Goal: Check status

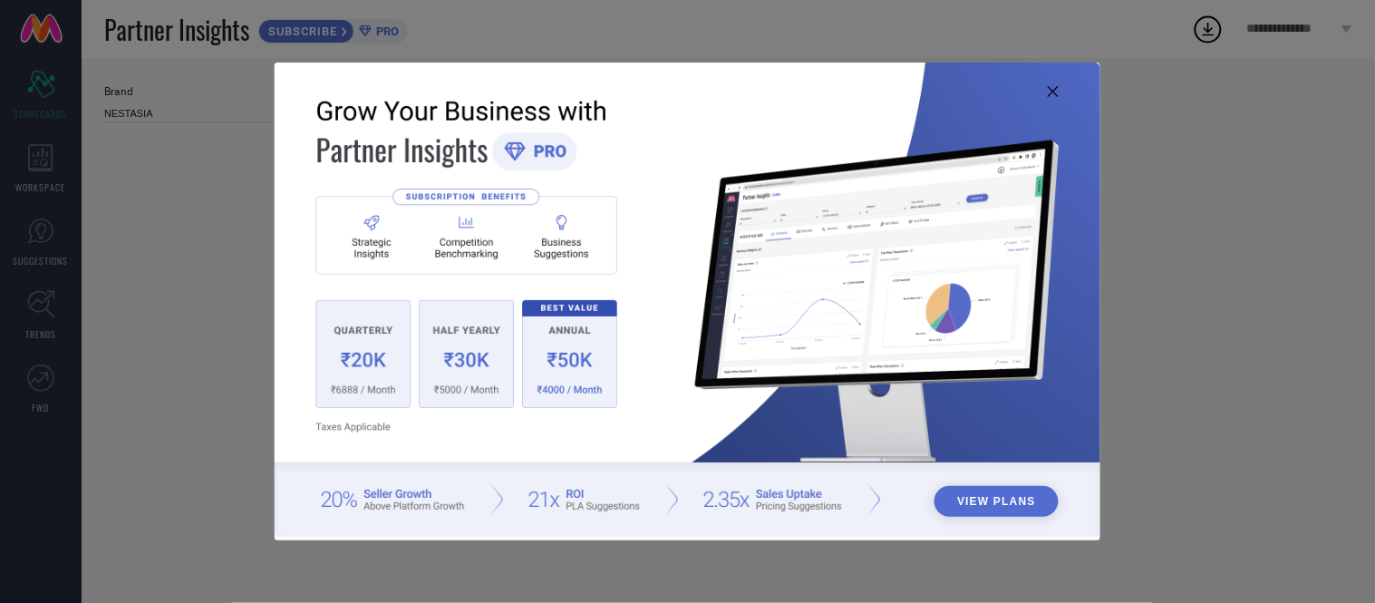
type input "All"
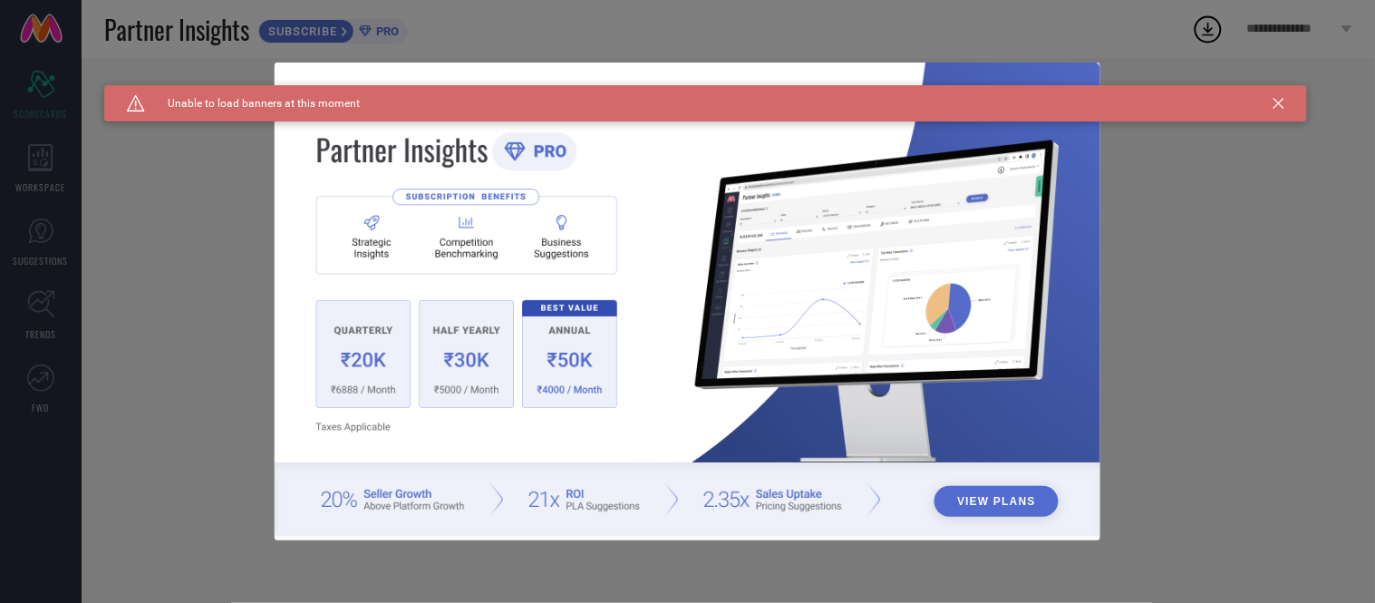
click at [1049, 94] on div "Caution Created with Sketch. Unable to load banners at this moment" at bounding box center [705, 103] width 1203 height 36
click at [1275, 98] on icon at bounding box center [1278, 103] width 11 height 11
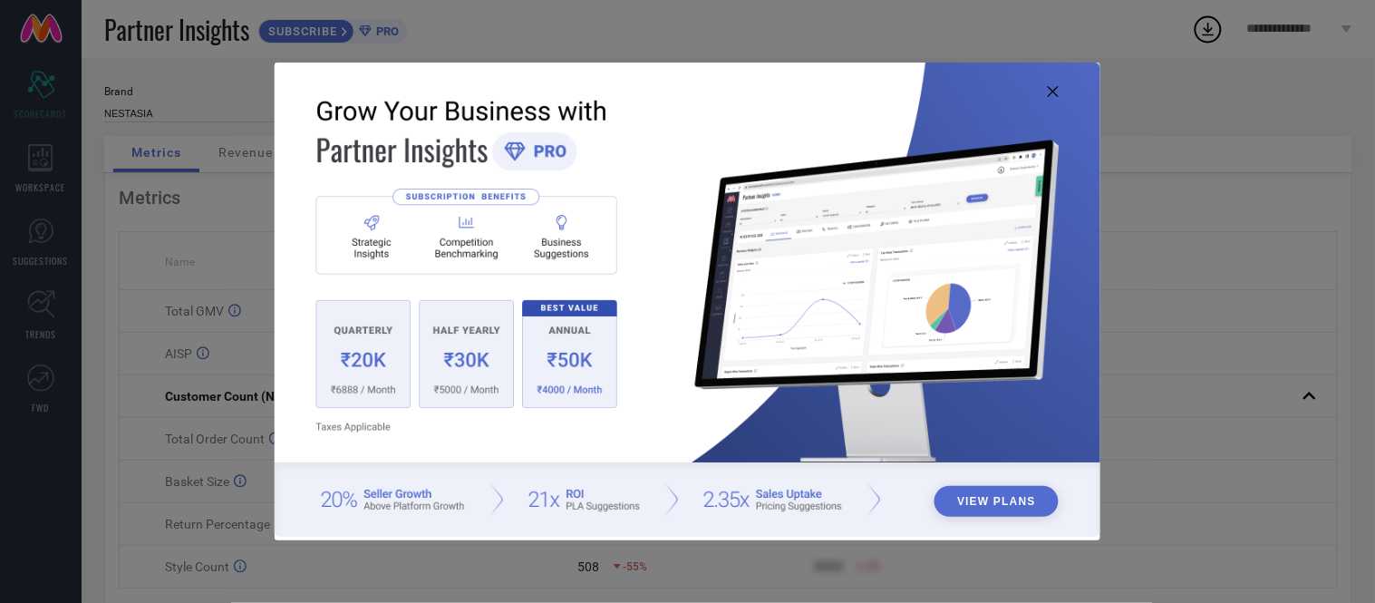
click at [1051, 92] on icon at bounding box center [1053, 91] width 11 height 11
